Goal: Task Accomplishment & Management: Use online tool/utility

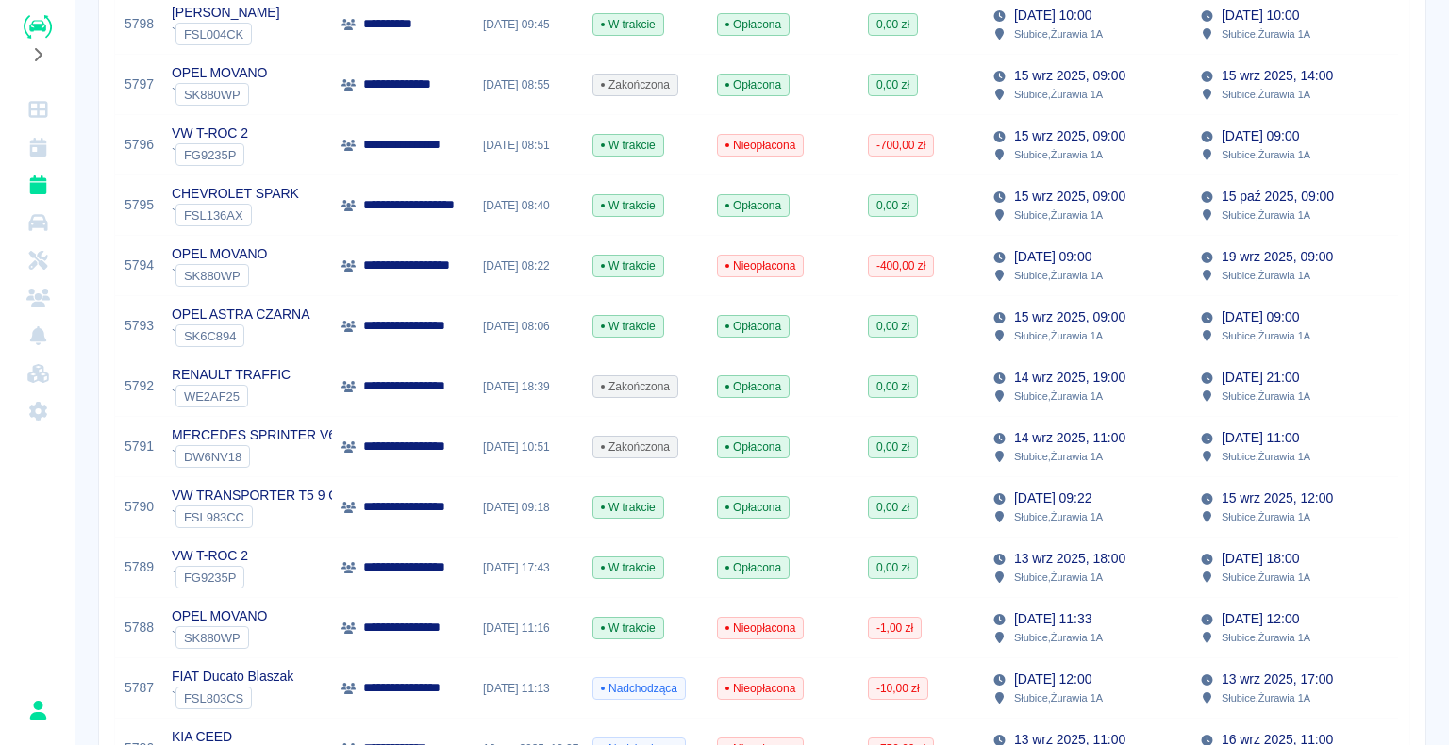
scroll to position [377, 0]
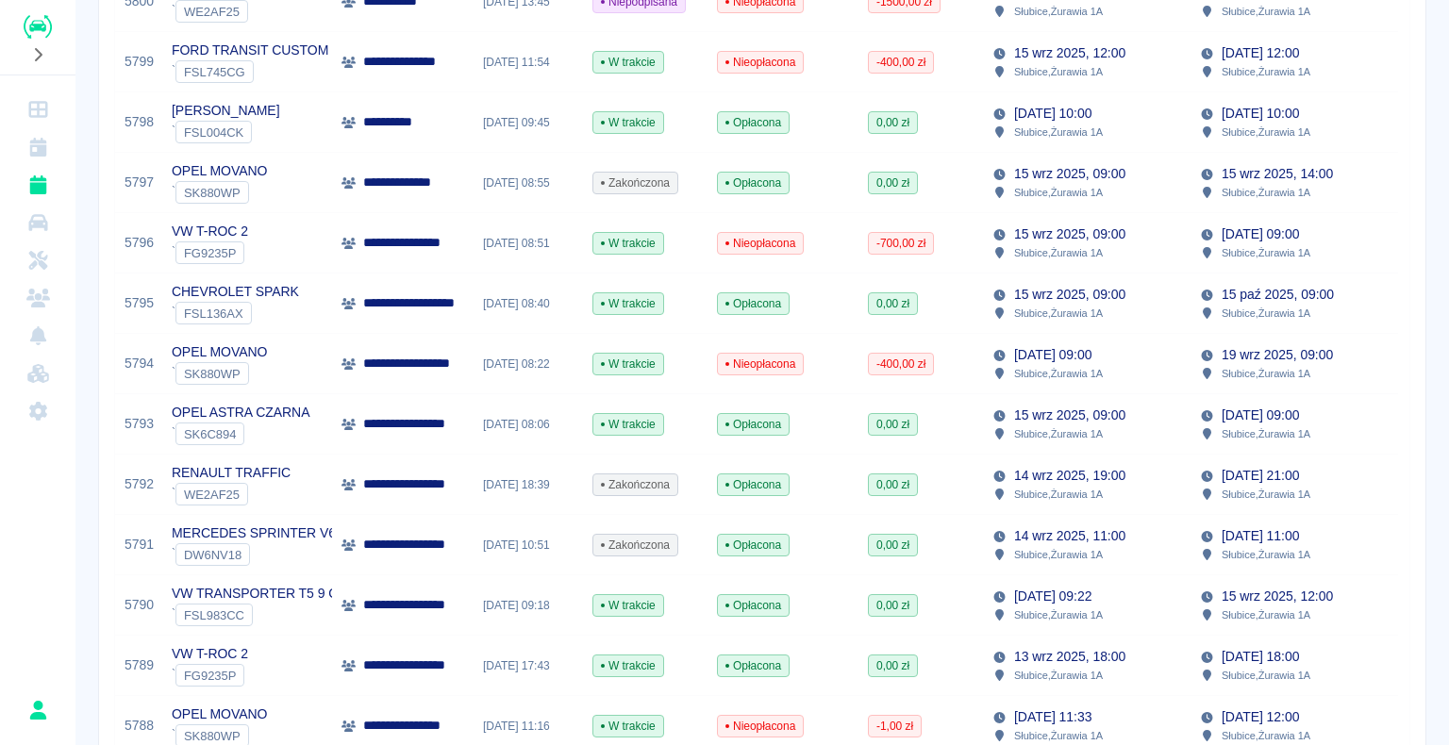
click at [373, 427] on p "**********" at bounding box center [414, 424] width 102 height 20
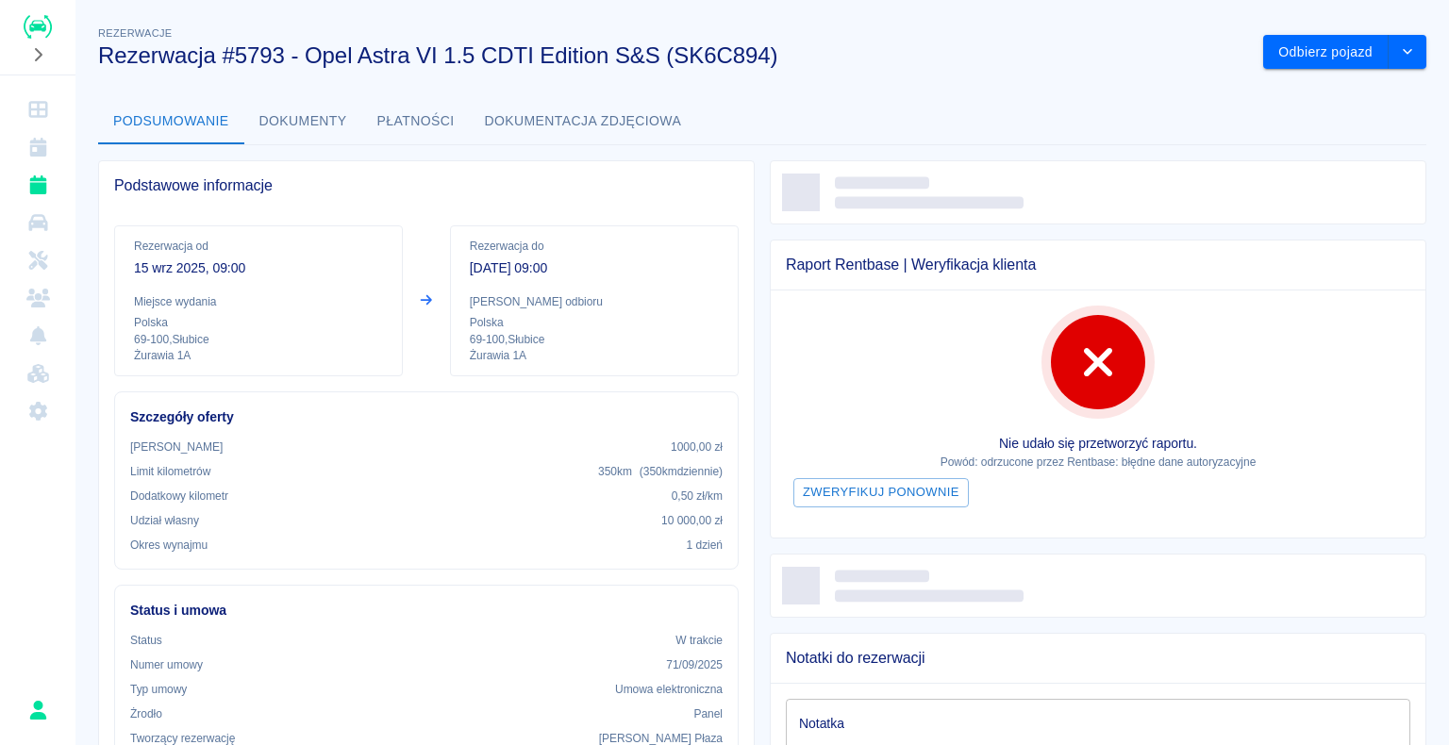
click at [282, 456] on div "Kaucja 1000,00 zł Limit kilometrów 350 km ( 350 km dziennie ) [GEOGRAPHIC_DATA]…" at bounding box center [426, 496] width 592 height 115
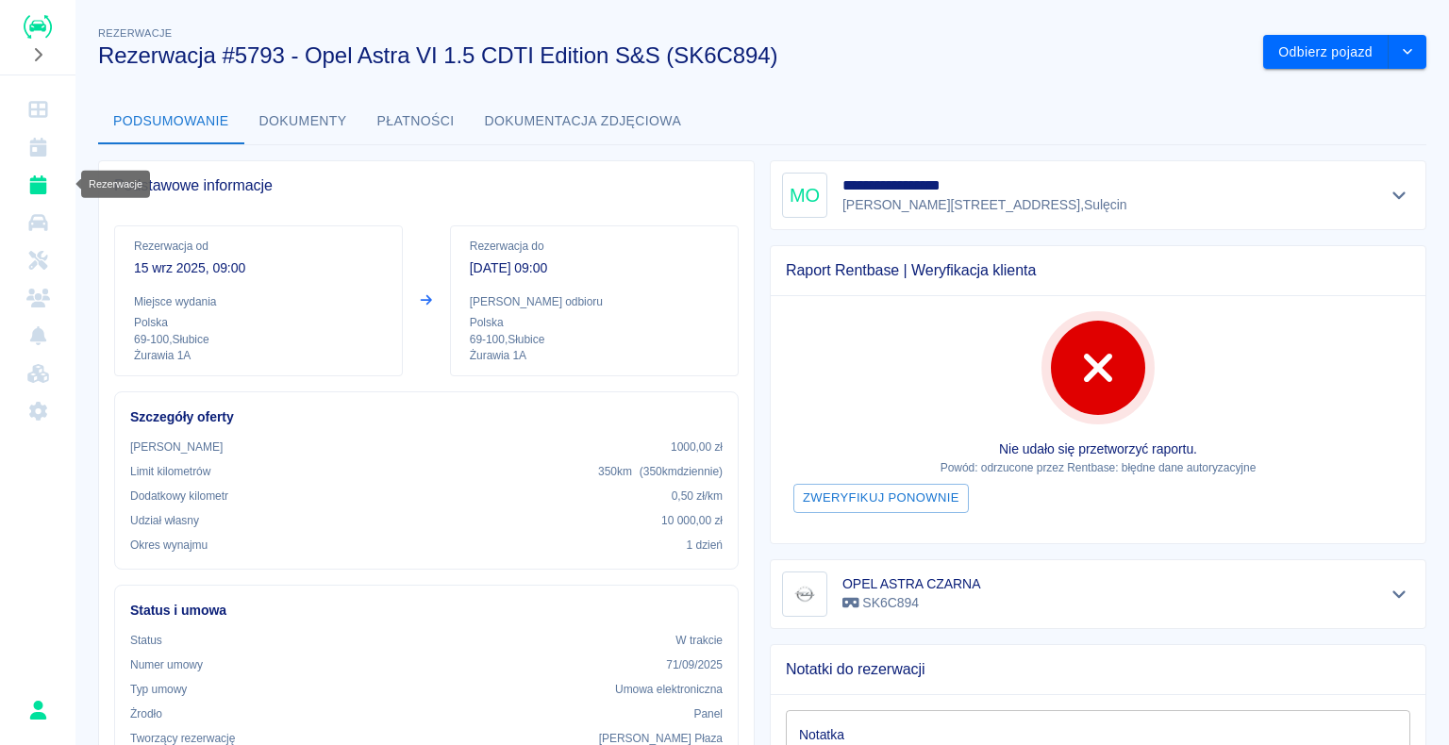
click at [36, 194] on link "Rezerwacje" at bounding box center [38, 185] width 60 height 38
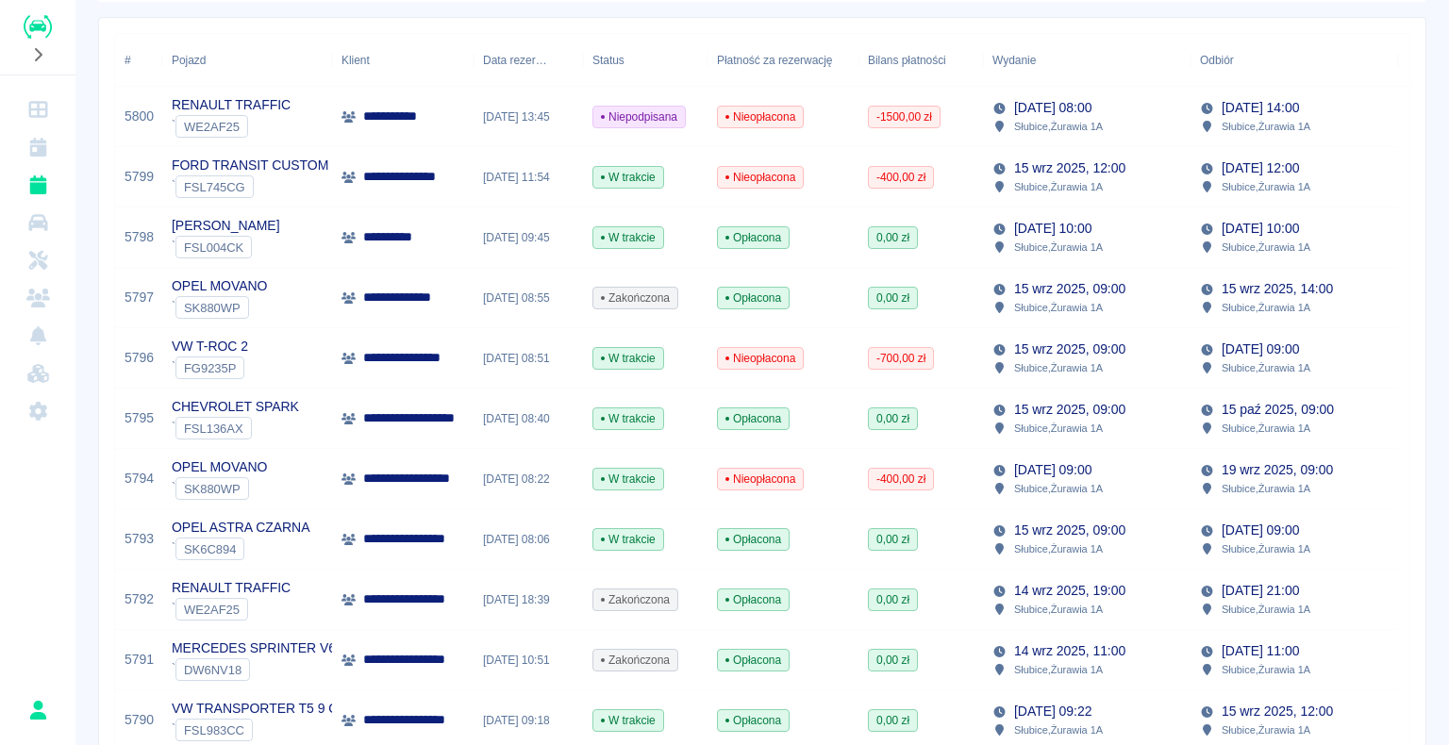
scroll to position [283, 0]
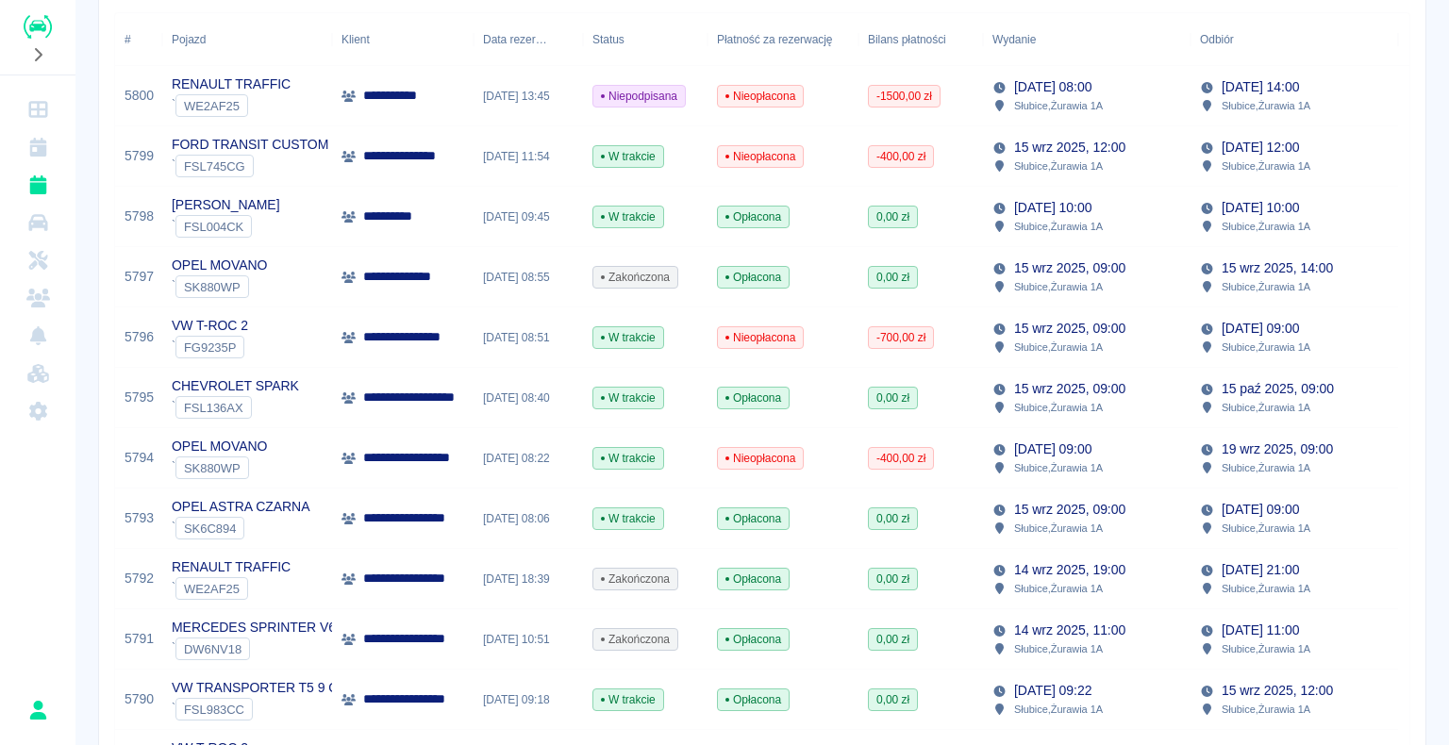
click at [691, 509] on div "W trakcie" at bounding box center [645, 519] width 124 height 60
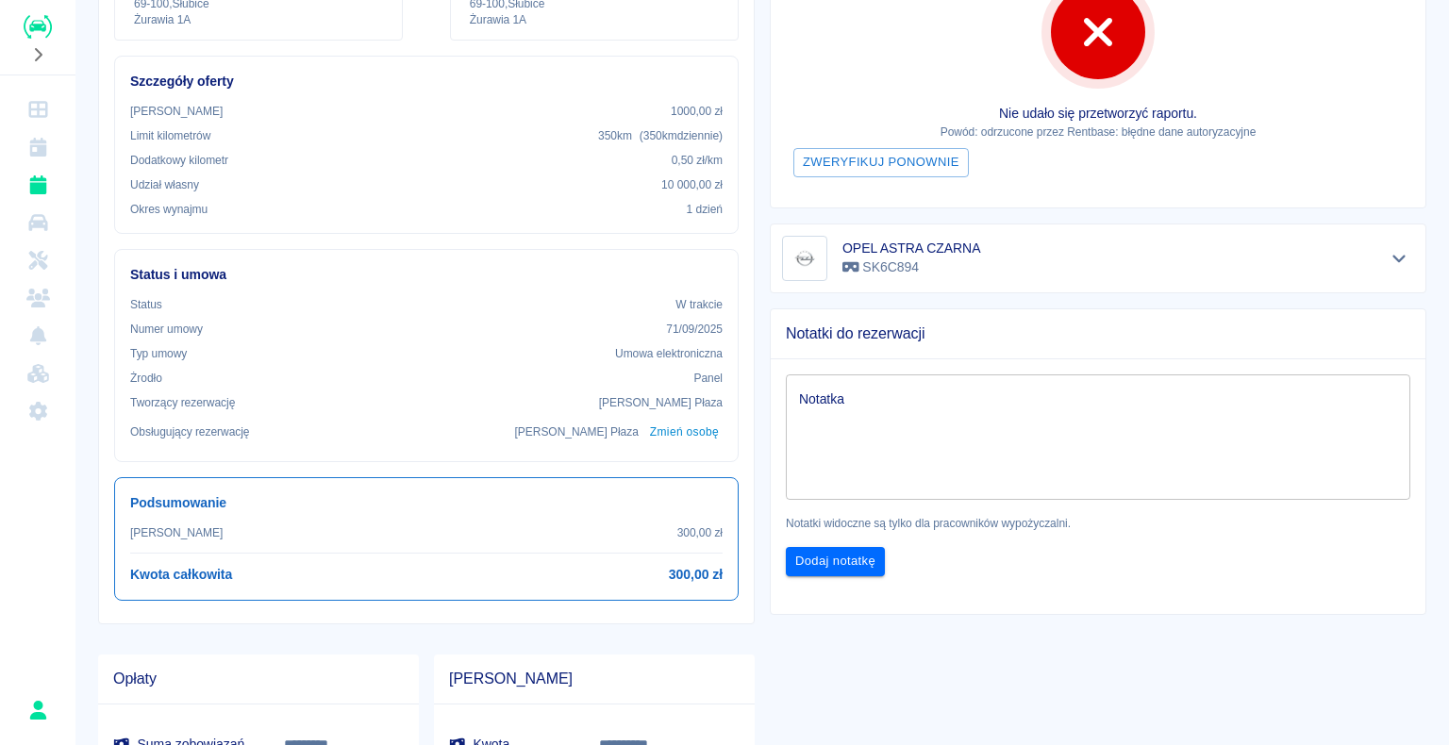
scroll to position [260, 0]
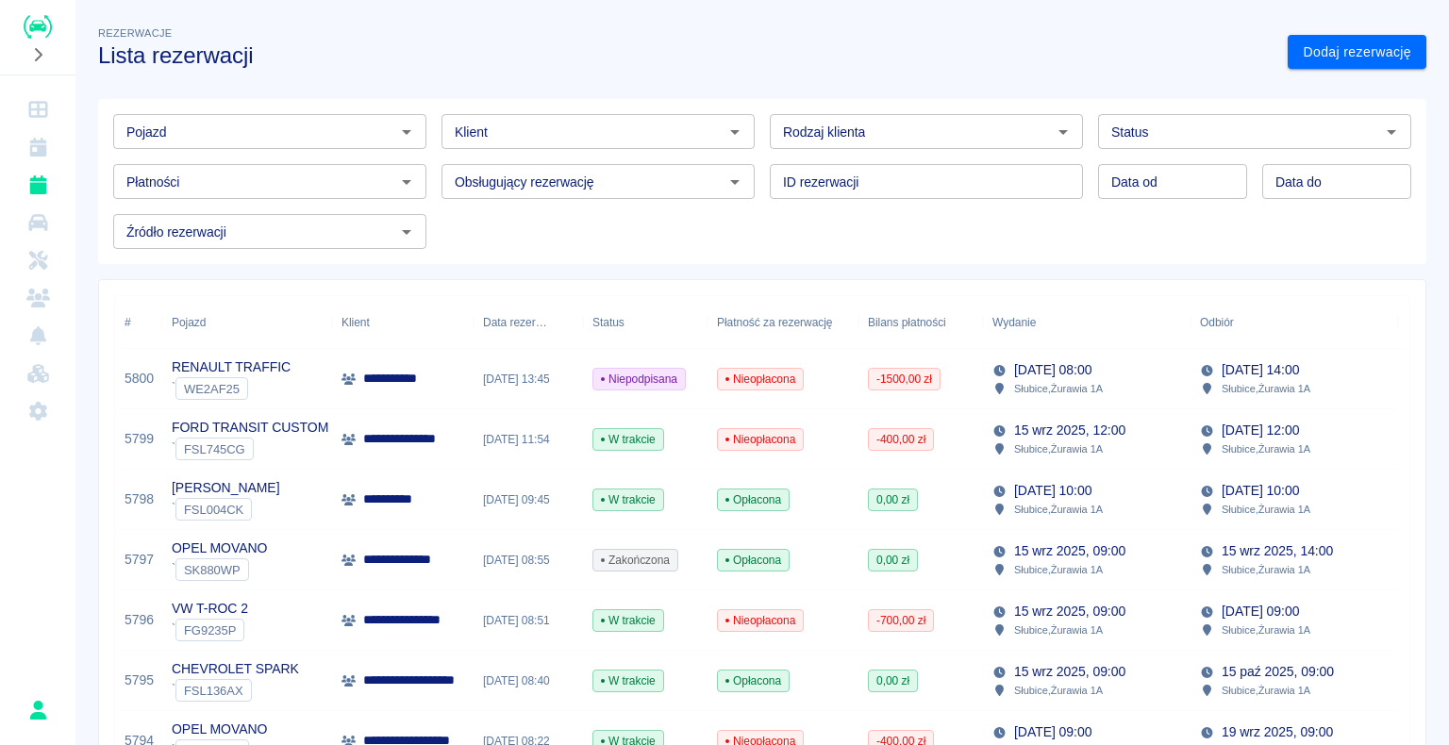
click at [551, 552] on div "[DATE] 08:55" at bounding box center [527, 560] width 109 height 60
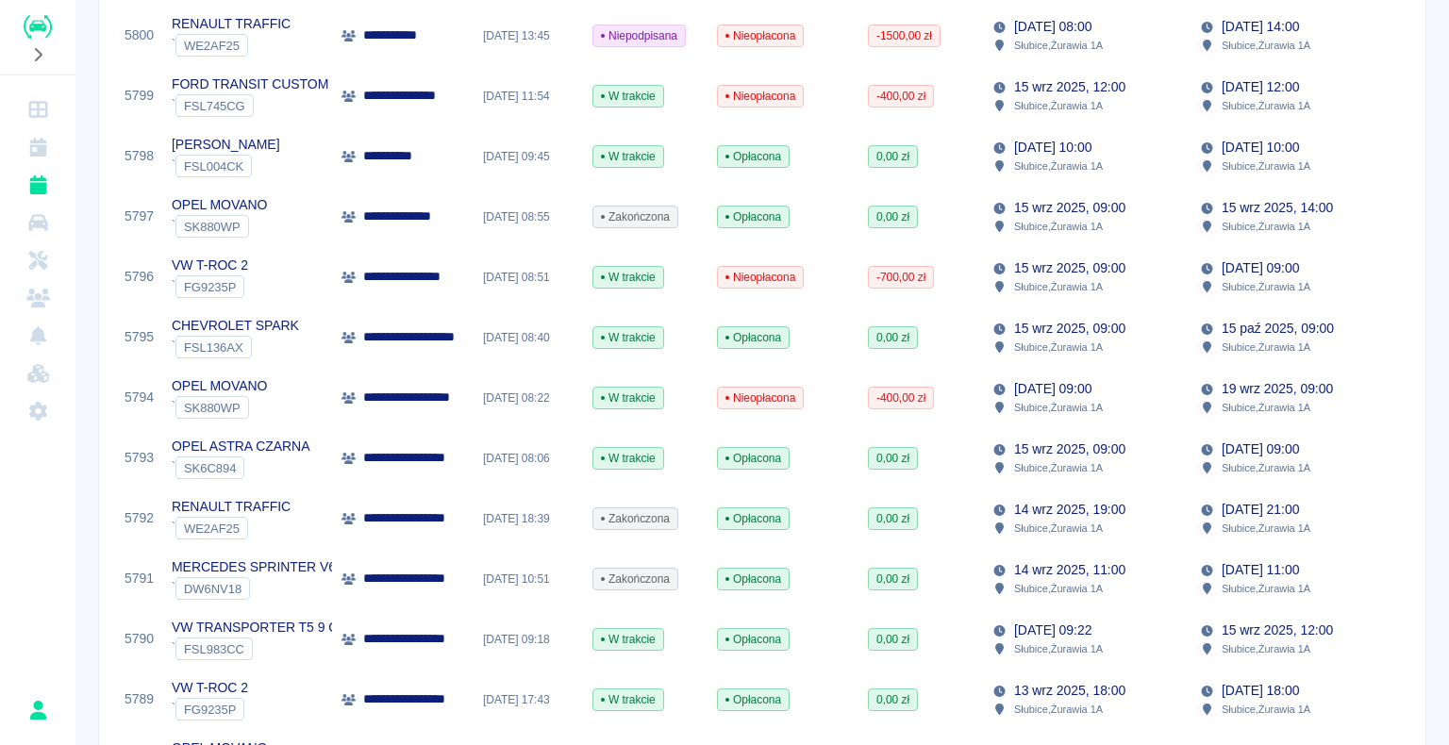
scroll to position [377, 0]
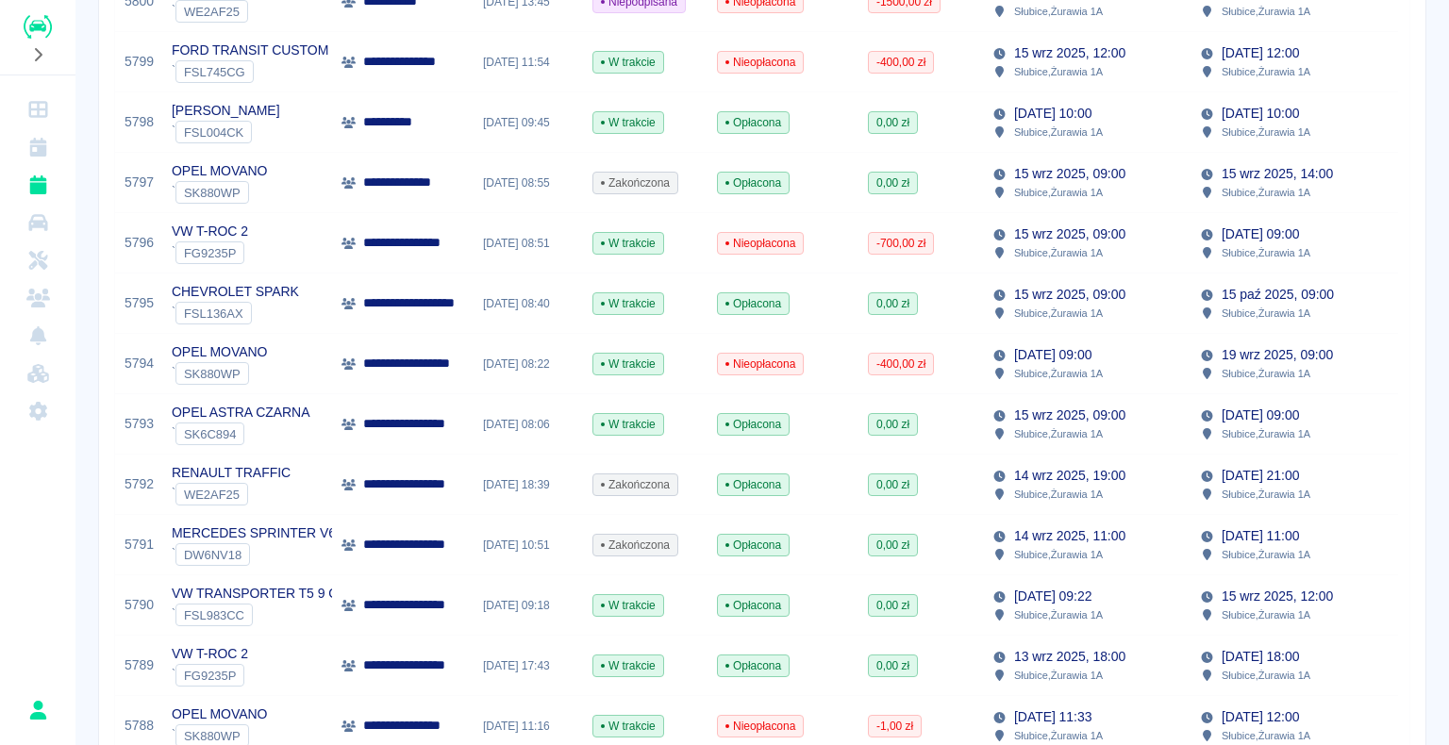
click at [351, 424] on icon at bounding box center [348, 424] width 14 height 11
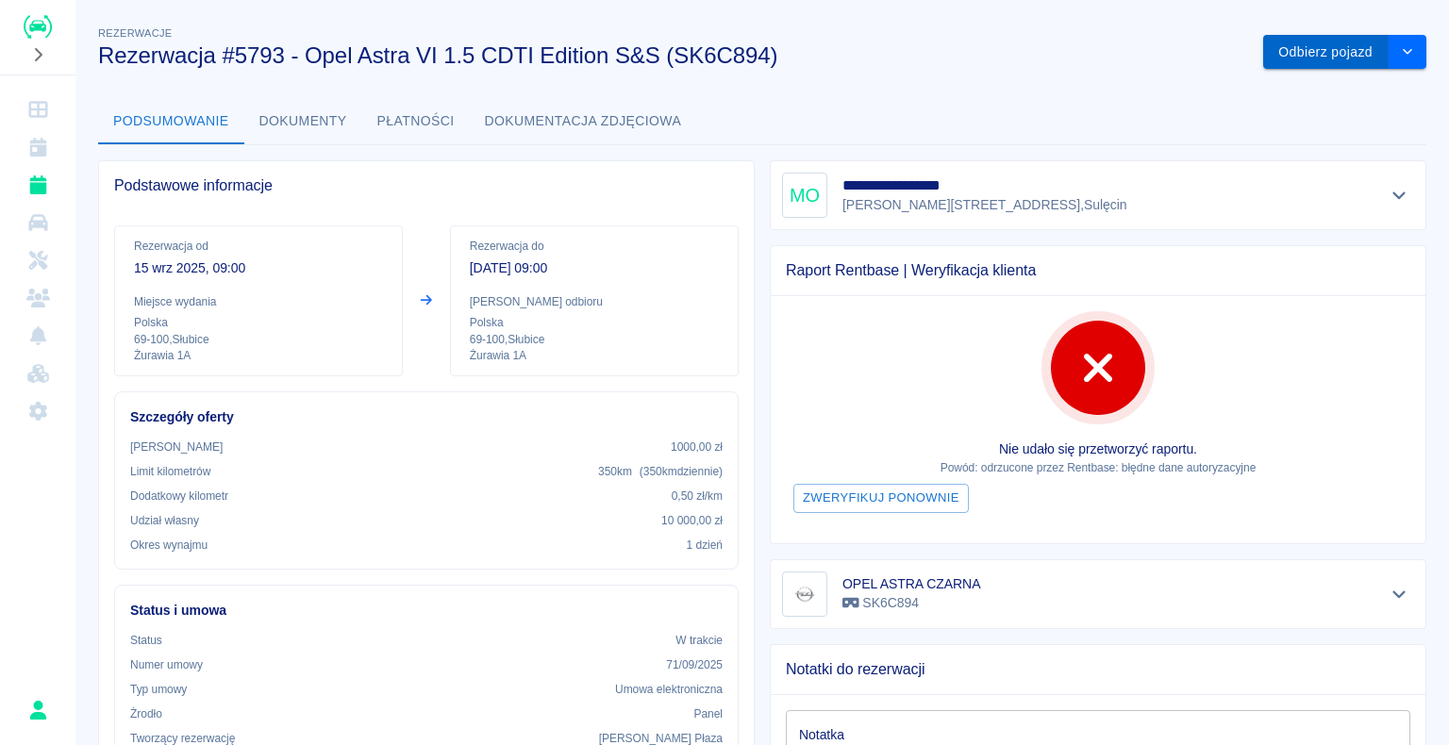
click at [1339, 55] on button "Odbierz pojazd" at bounding box center [1325, 52] width 125 height 35
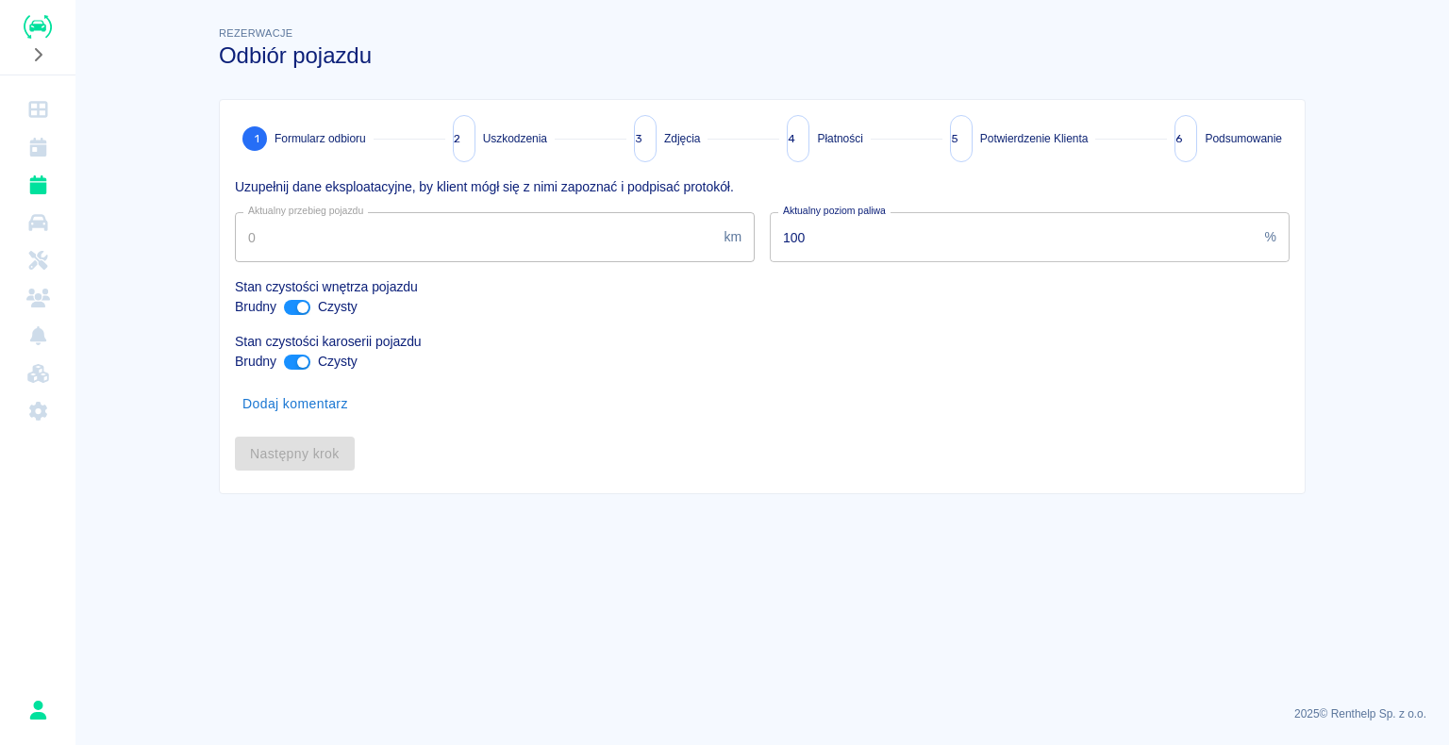
type input "69916"
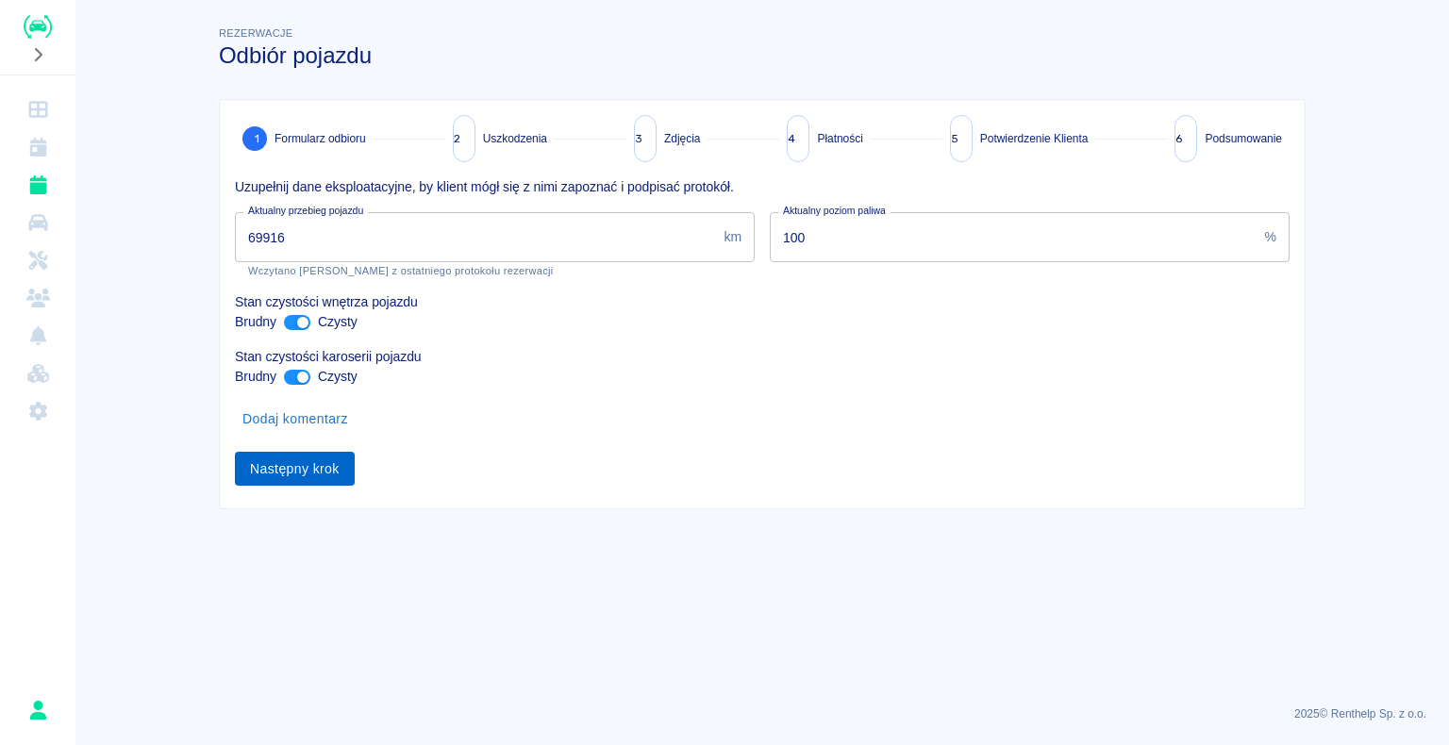
click at [281, 473] on button "Następny krok" at bounding box center [295, 469] width 120 height 35
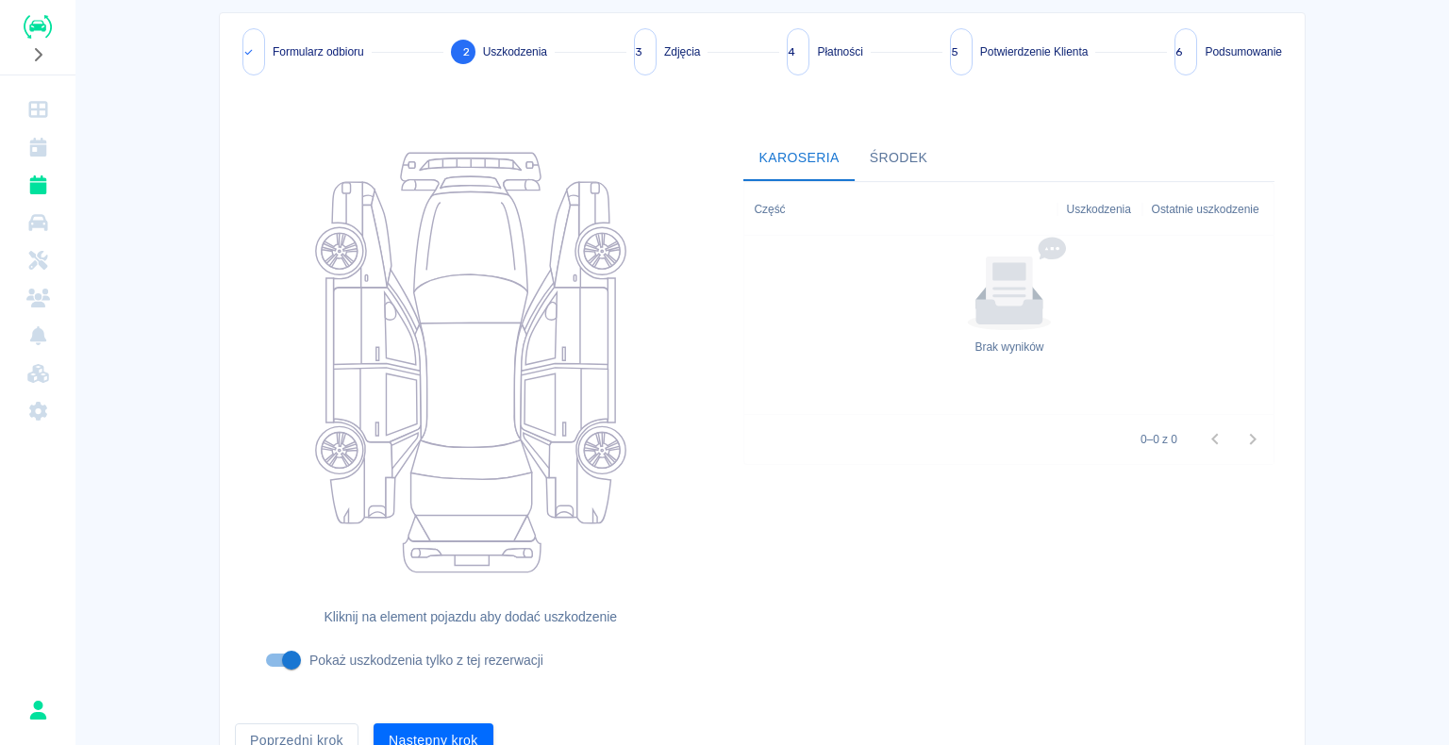
scroll to position [176, 0]
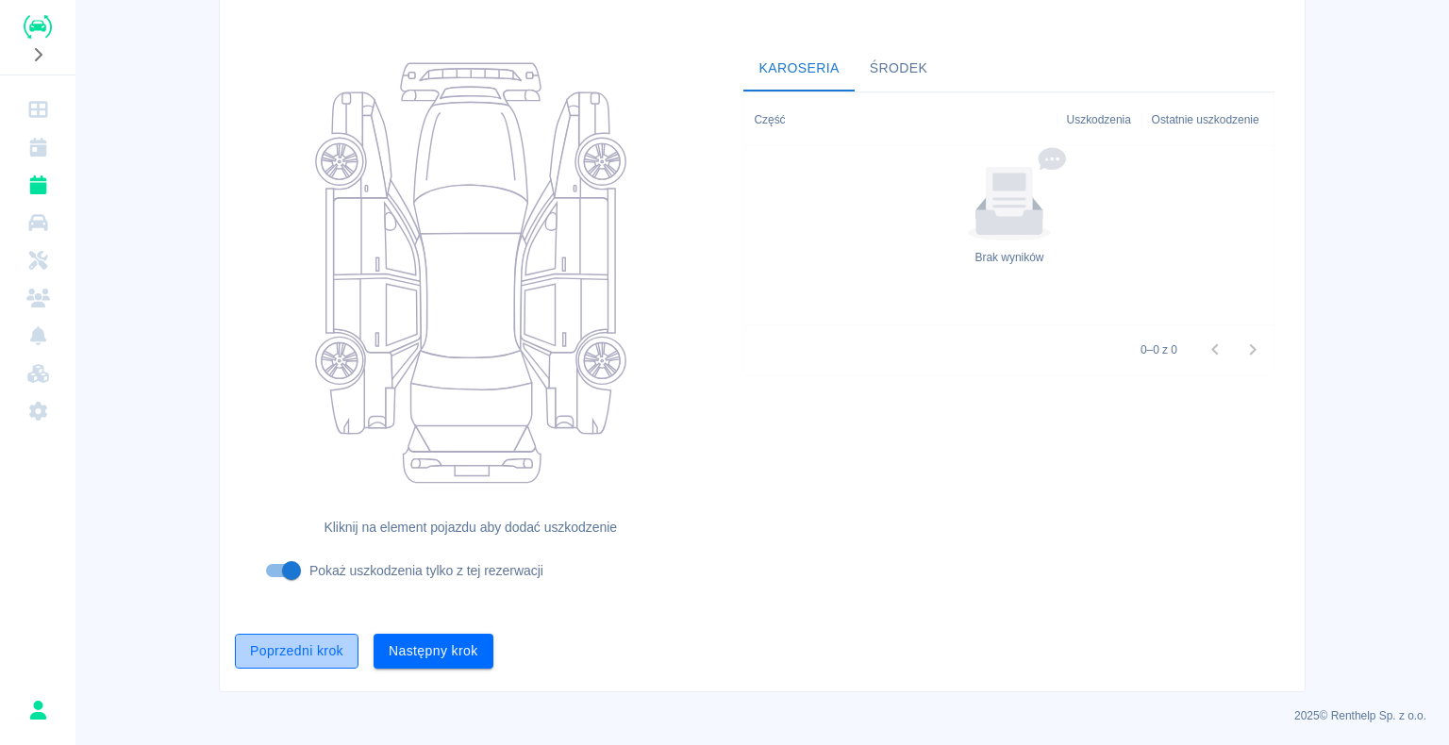
click at [317, 663] on button "Poprzedni krok" at bounding box center [297, 651] width 124 height 35
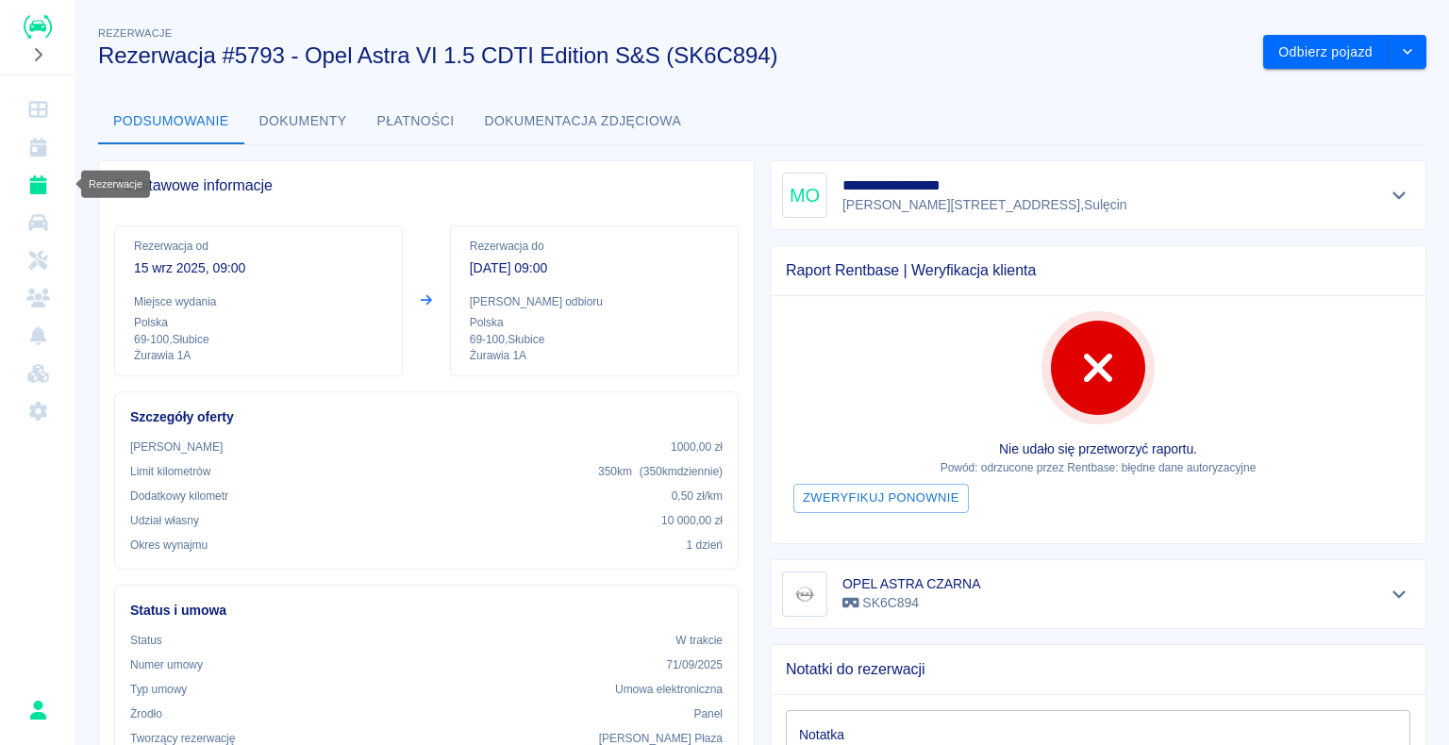
click at [19, 191] on link "Rezerwacje" at bounding box center [38, 185] width 60 height 38
